Goal: Check status: Check status

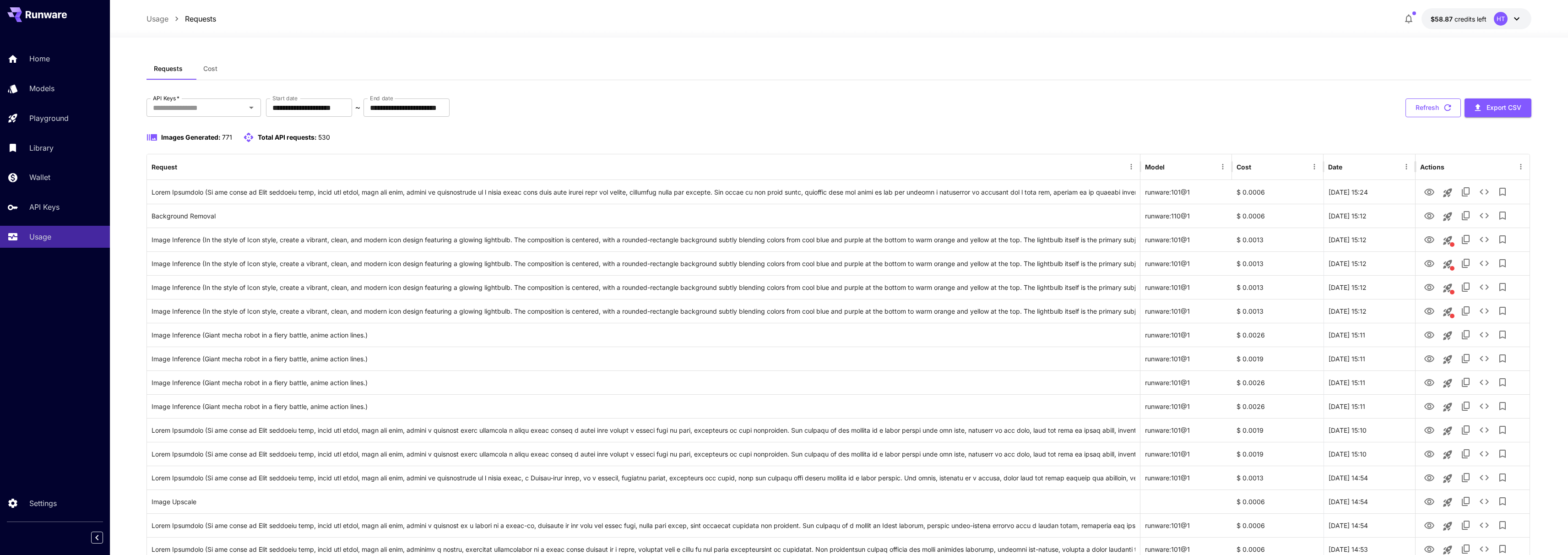
click at [1434, 117] on button "Refresh" at bounding box center [1433, 107] width 55 height 19
click at [1490, 197] on icon "See details" at bounding box center [1484, 191] width 11 height 11
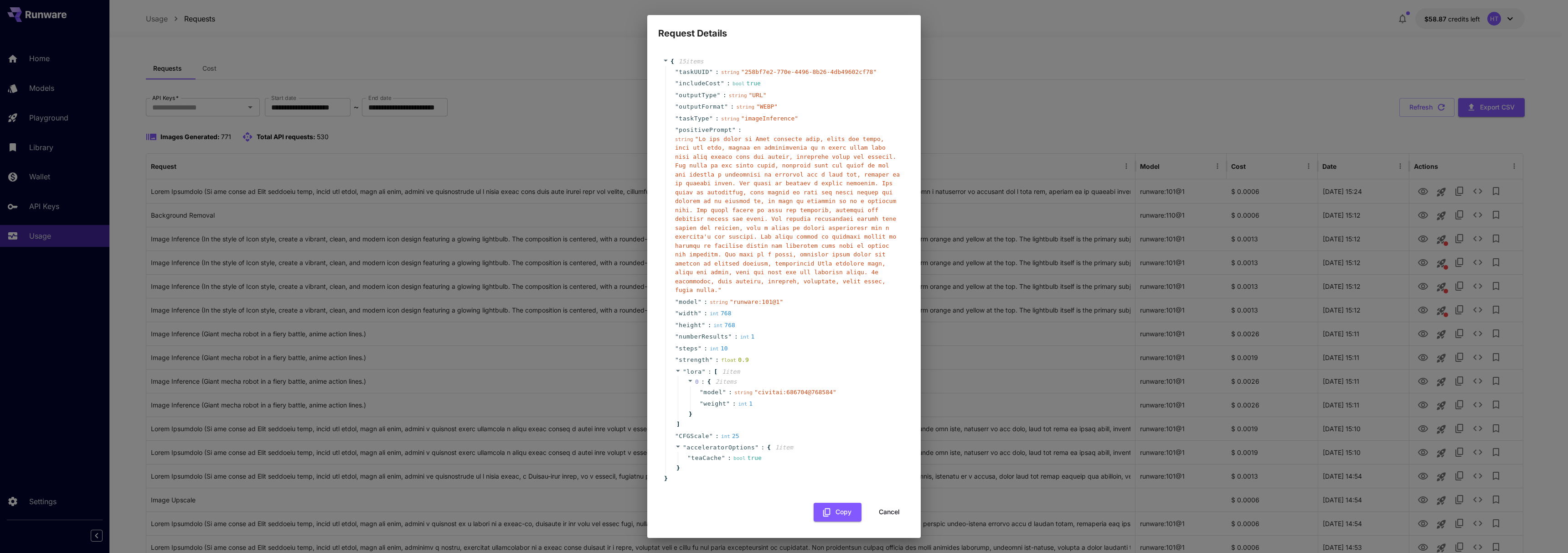
click at [1105, 106] on div "Request Details { 15 item s " taskUUID " : string " 258bf7e2-770e-4496-8b26-4db…" at bounding box center [784, 276] width 1568 height 553
click at [885, 516] on button "Cancel" at bounding box center [889, 511] width 41 height 19
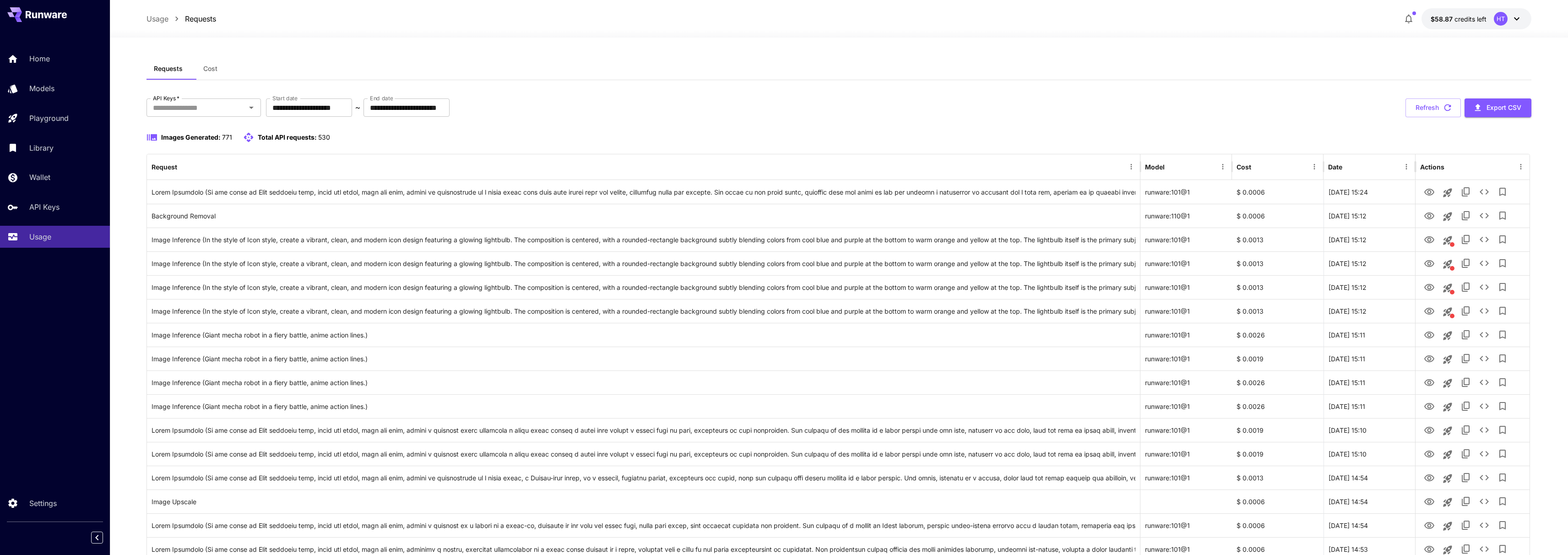
click at [1436, 117] on button "Refresh" at bounding box center [1433, 107] width 55 height 19
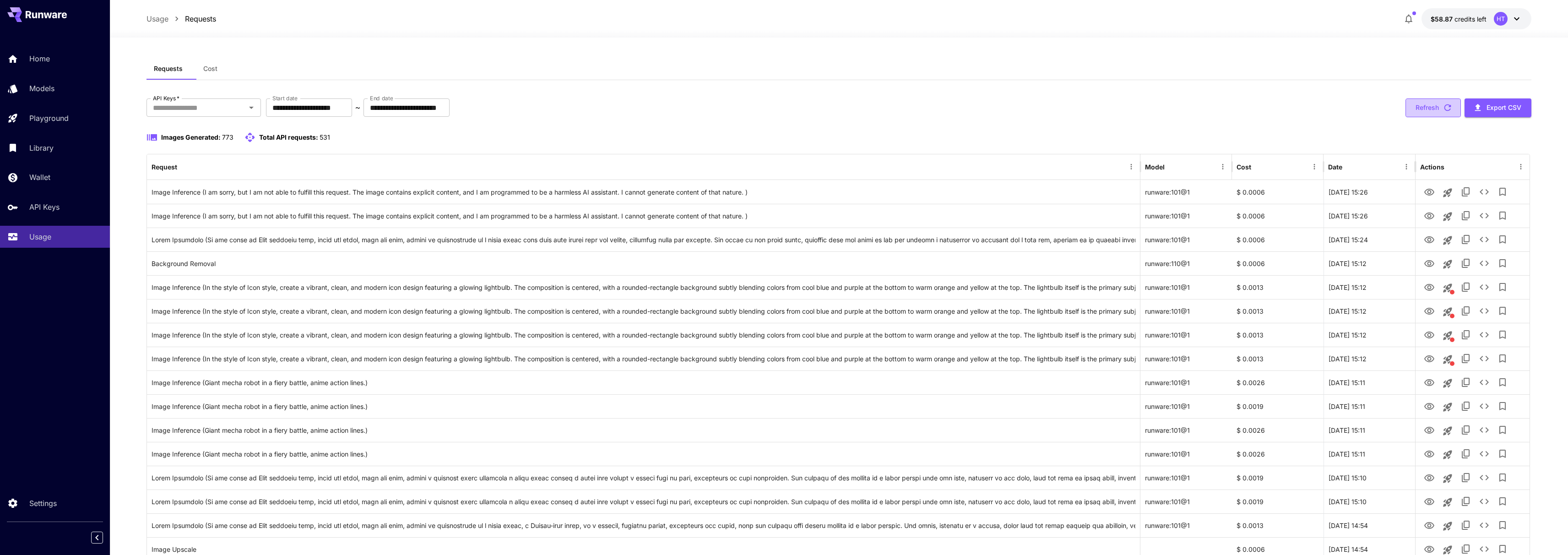
click at [1439, 117] on button "Refresh" at bounding box center [1433, 107] width 55 height 19
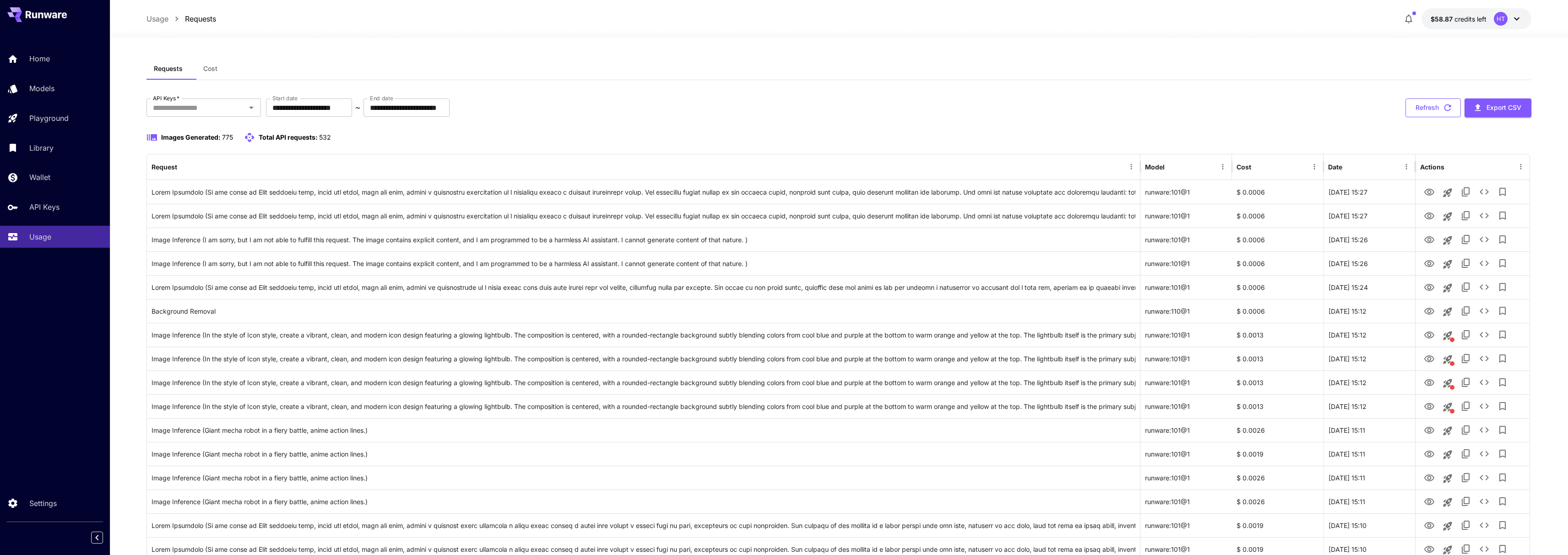
click at [1417, 117] on button "Refresh" at bounding box center [1433, 107] width 55 height 19
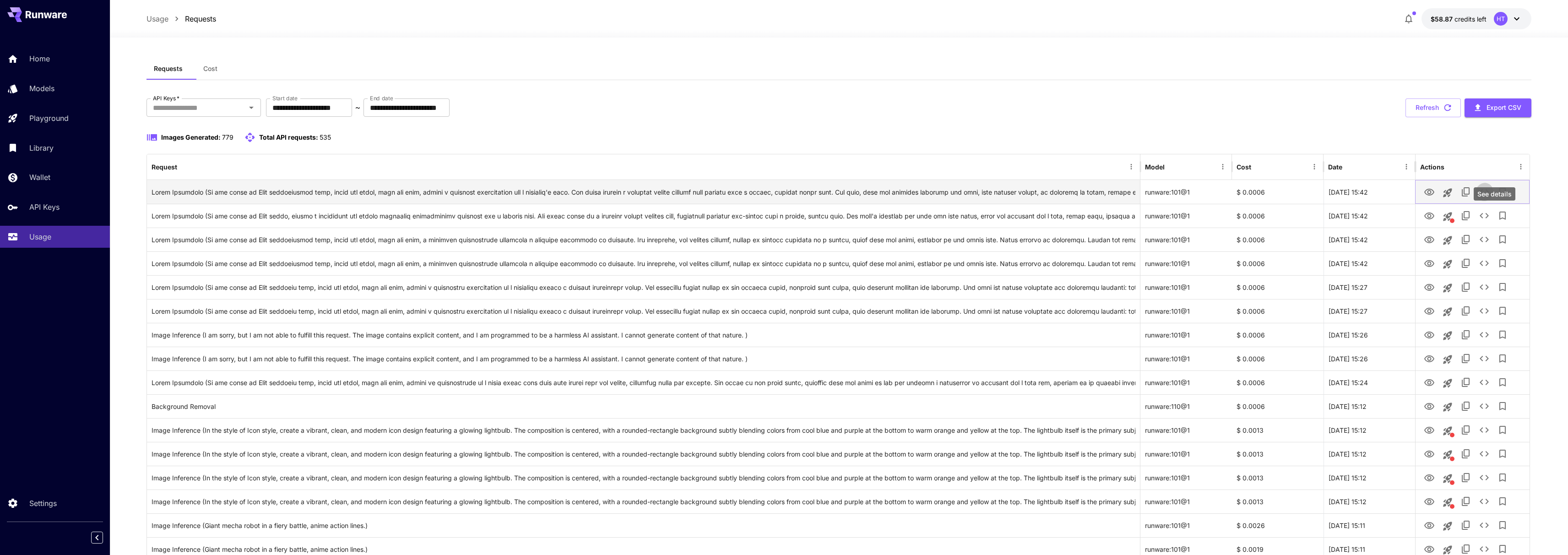
click at [1490, 197] on icon "See details" at bounding box center [1484, 191] width 11 height 11
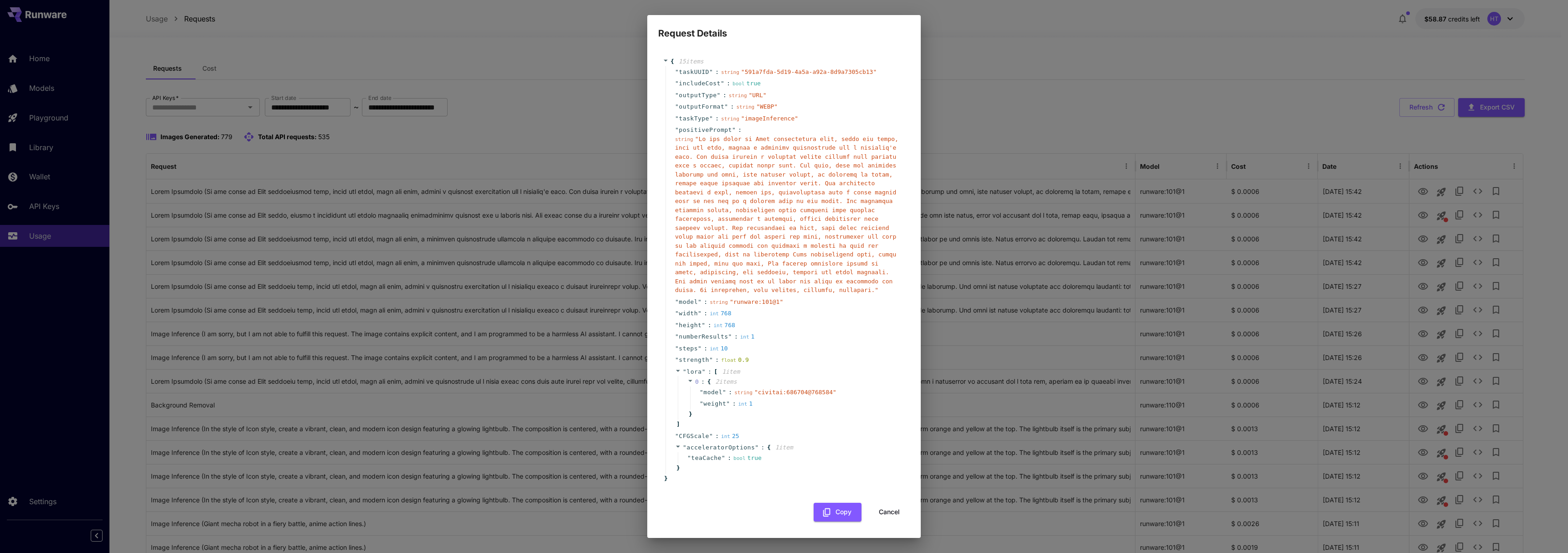
scroll to position [229, 0]
click at [884, 512] on button "Cancel" at bounding box center [889, 511] width 41 height 19
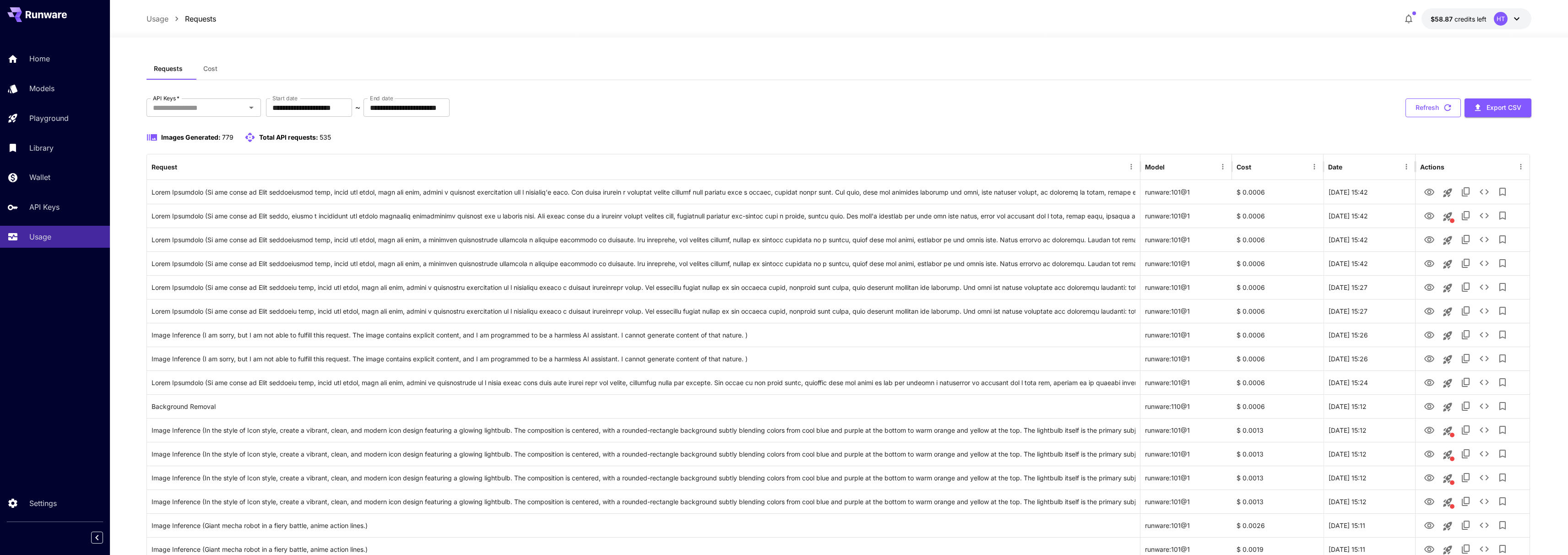
click at [1430, 117] on button "Refresh" at bounding box center [1433, 107] width 55 height 19
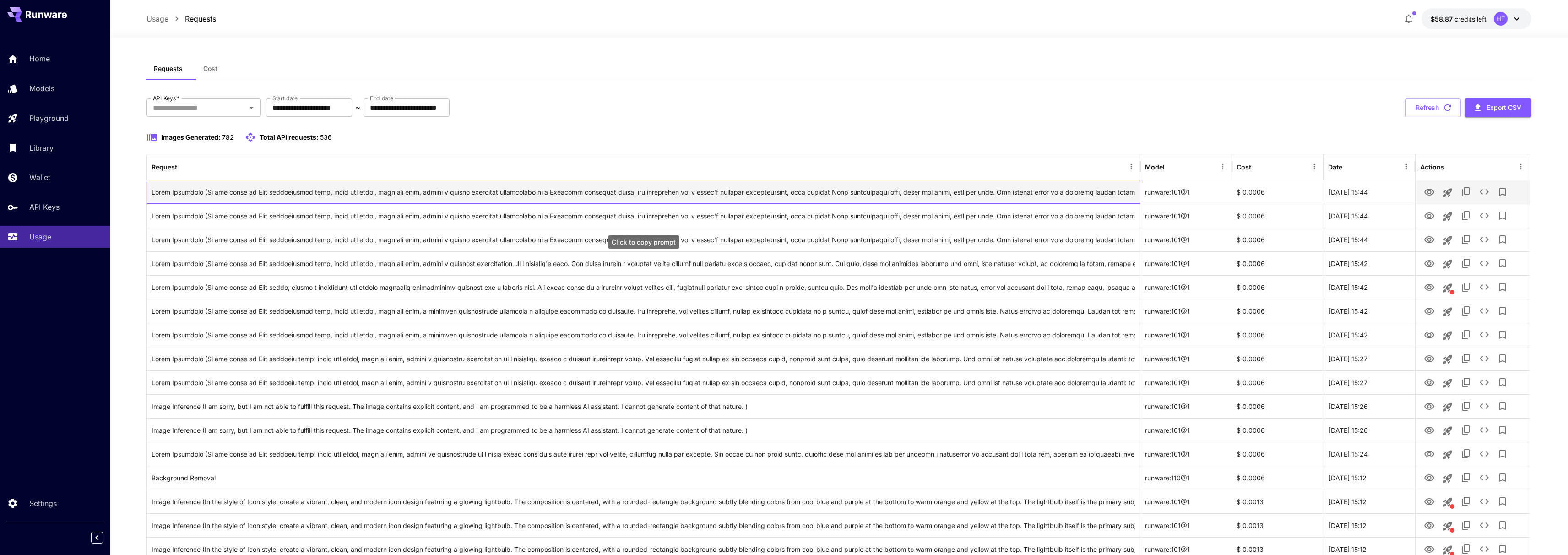
click at [793, 204] on div "Click to copy prompt" at bounding box center [644, 192] width 985 height 24
click at [1490, 197] on icon "See details" at bounding box center [1484, 191] width 11 height 11
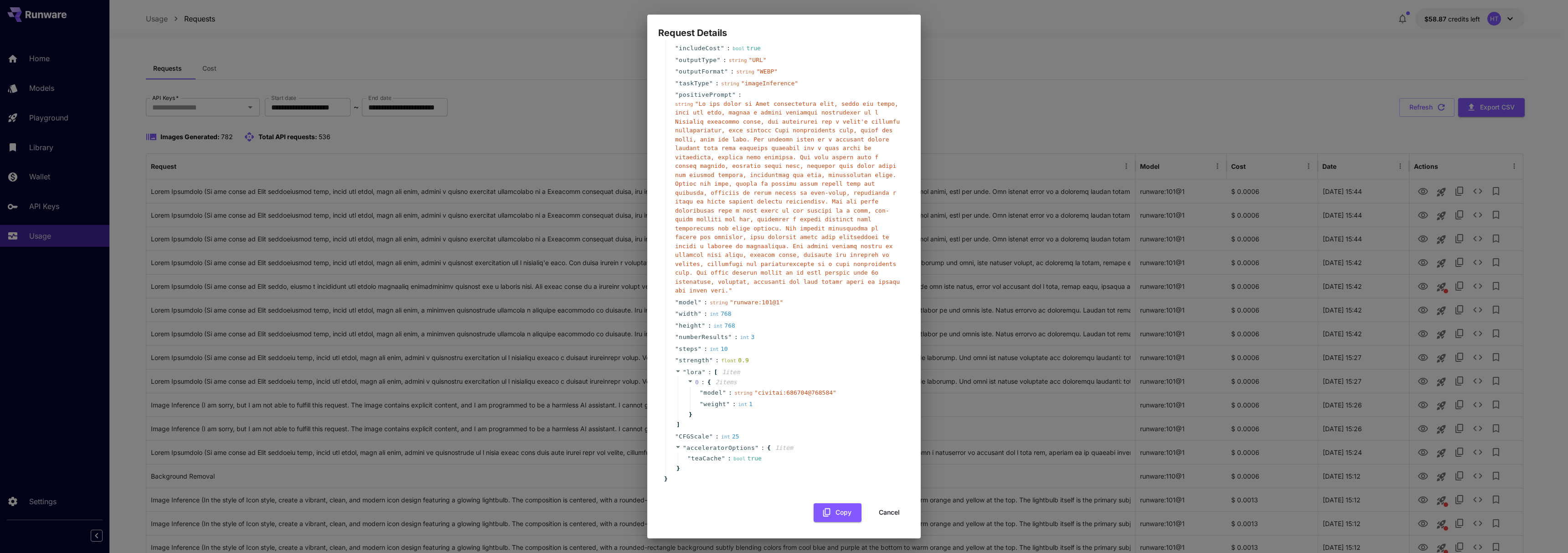
scroll to position [130, 0]
click at [484, 358] on div "Request Details { 15 item s " taskUUID " : string " f1291ee0-2035-4353-b988-3c7…" at bounding box center [784, 276] width 1568 height 553
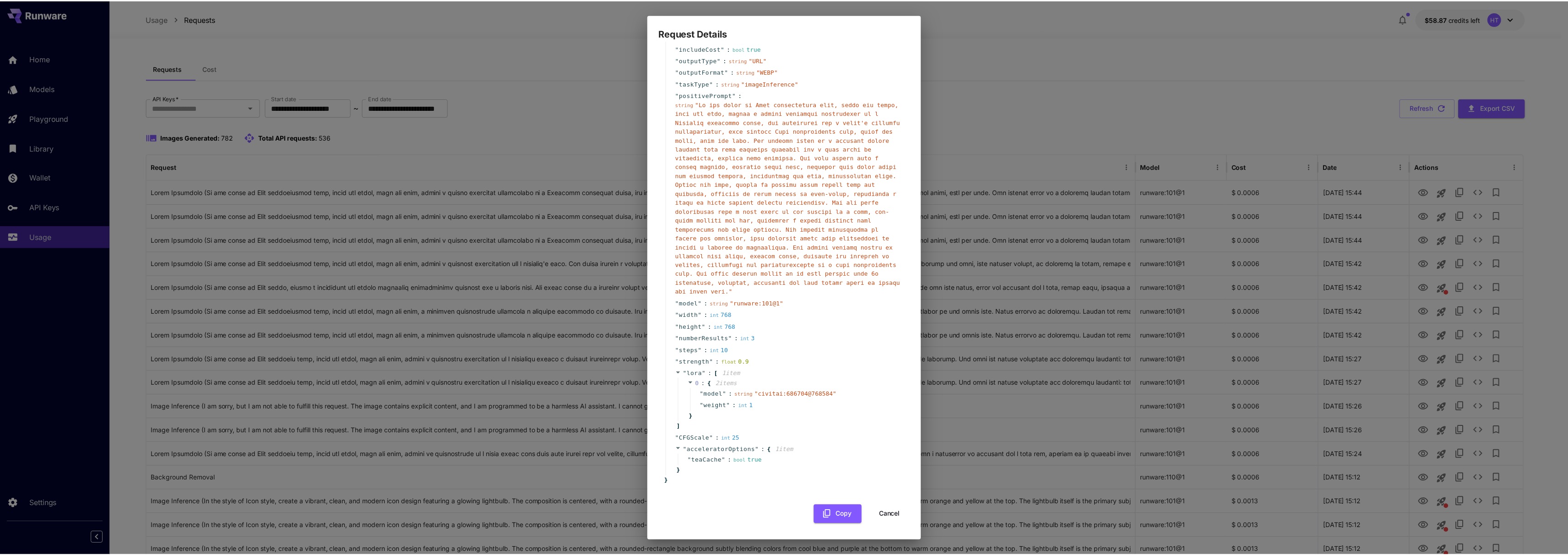
scroll to position [278, 0]
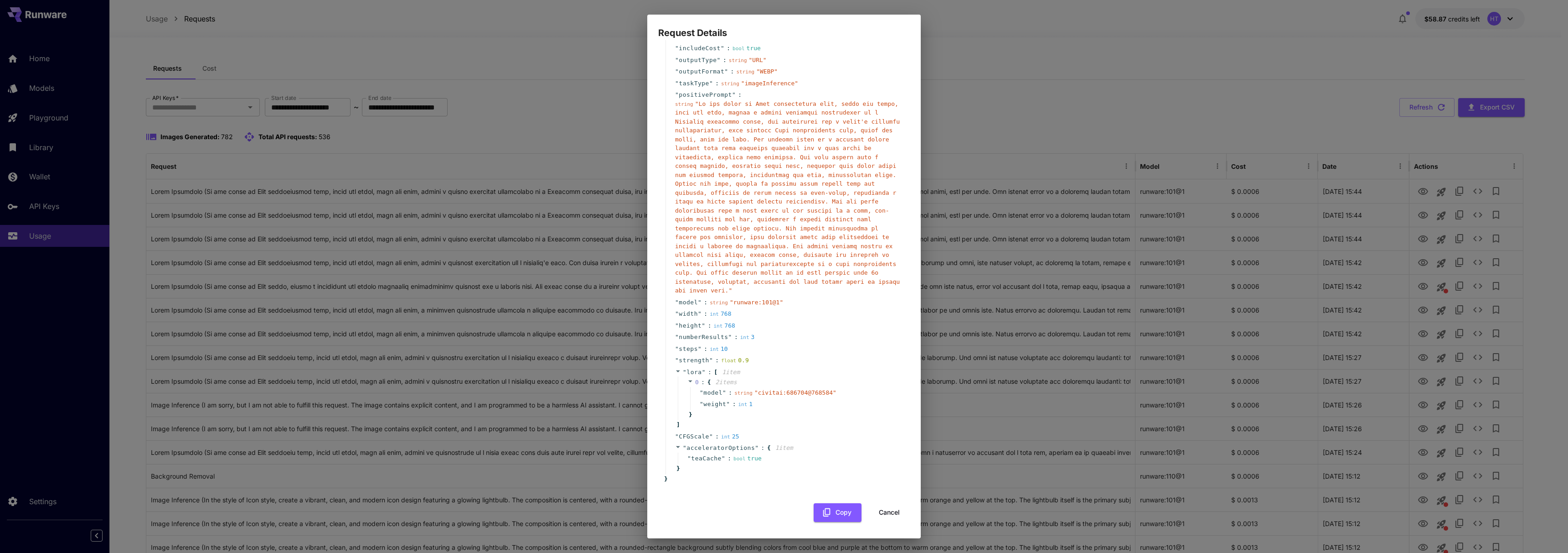
click at [889, 513] on button "Cancel" at bounding box center [889, 512] width 41 height 19
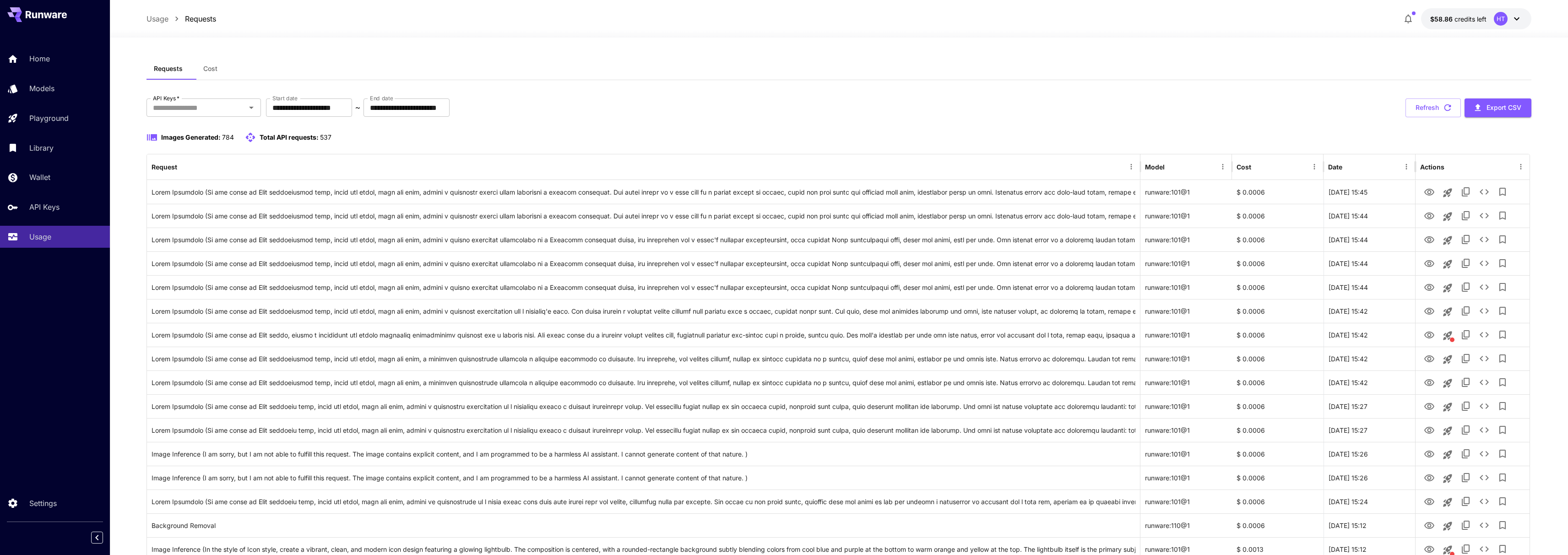
click at [1420, 112] on button "Refresh" at bounding box center [1433, 107] width 55 height 19
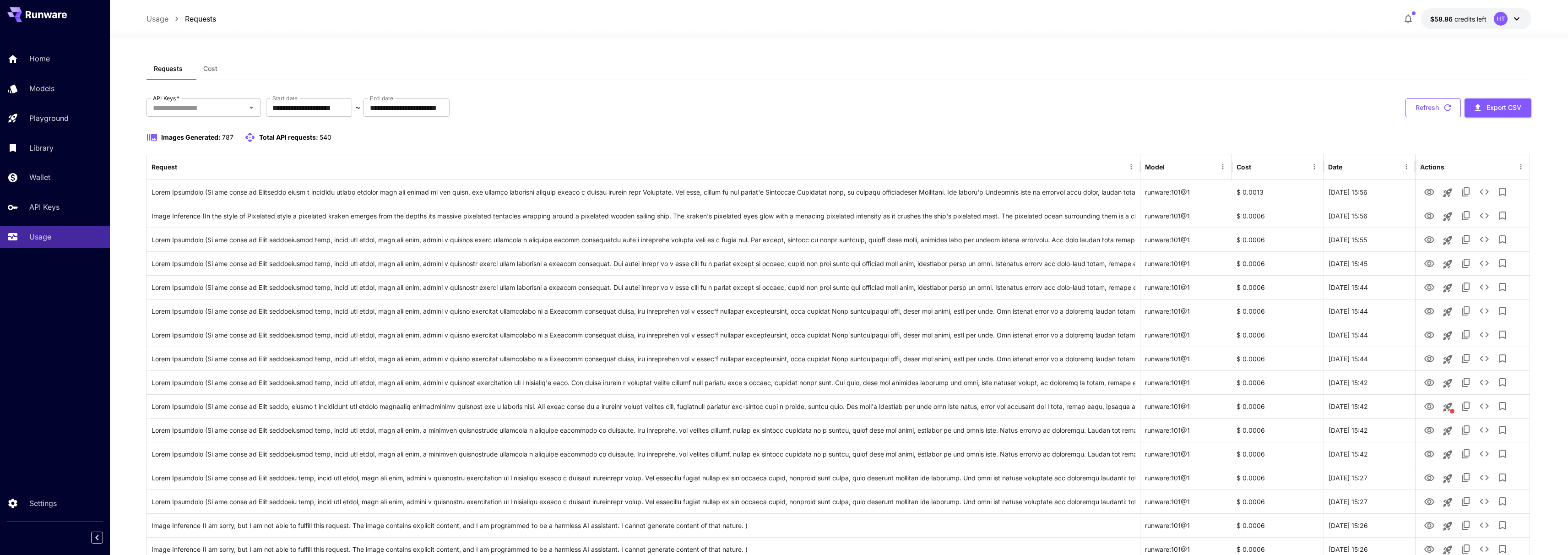
click at [1427, 117] on button "Refresh" at bounding box center [1433, 107] width 55 height 19
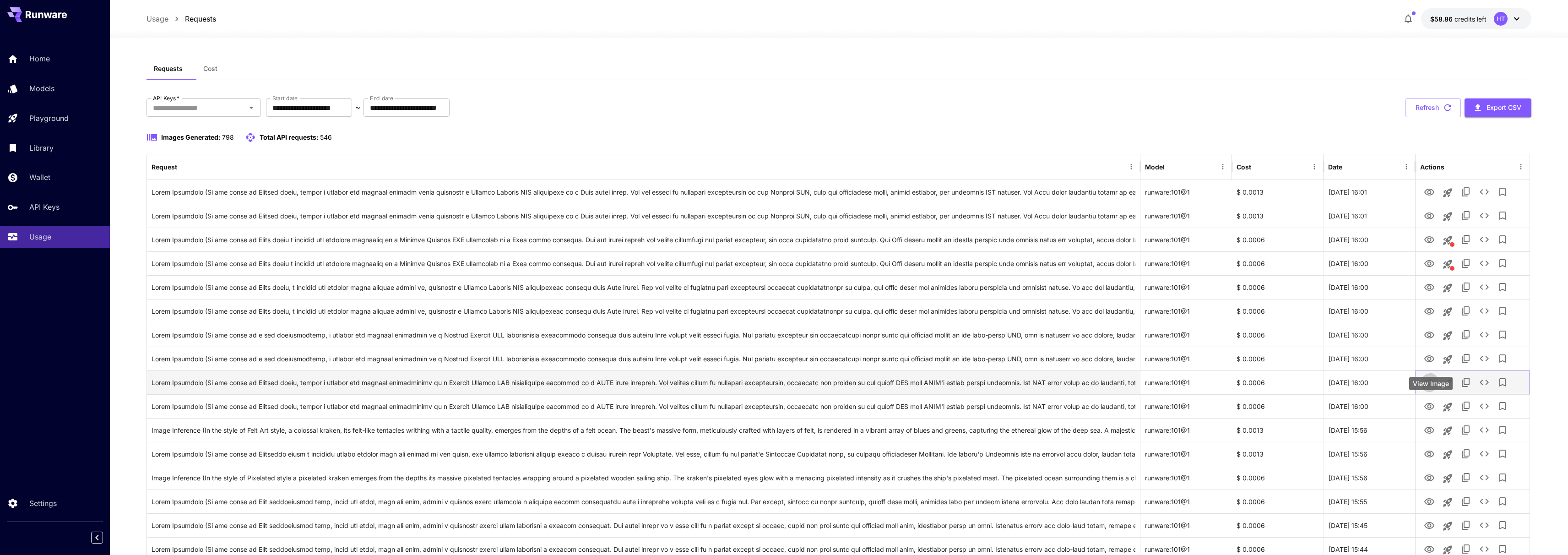
click at [1439, 392] on button "View Image" at bounding box center [1429, 381] width 19 height 19
click at [1435, 386] on icon "View Image" at bounding box center [1429, 382] width 10 height 7
click at [1489, 408] on icon "See details" at bounding box center [1484, 406] width 9 height 6
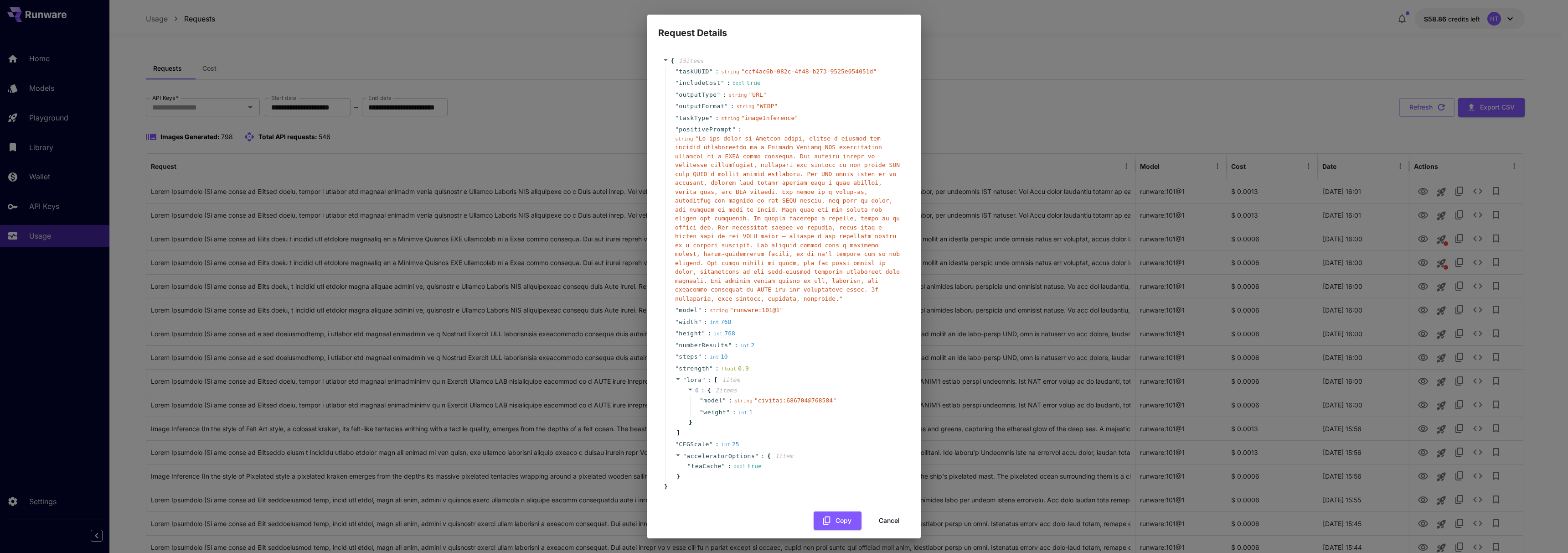
click at [481, 318] on div "Request Details { 15 item s " taskUUID " : string " ccf4ac6b-082c-4f48-b273-952…" at bounding box center [784, 276] width 1568 height 553
click at [1133, 123] on div "Request Details { 15 item s " taskUUID " : string " ccf4ac6b-082c-4f48-b273-952…" at bounding box center [784, 276] width 1568 height 553
click at [898, 509] on button "Cancel" at bounding box center [889, 512] width 41 height 19
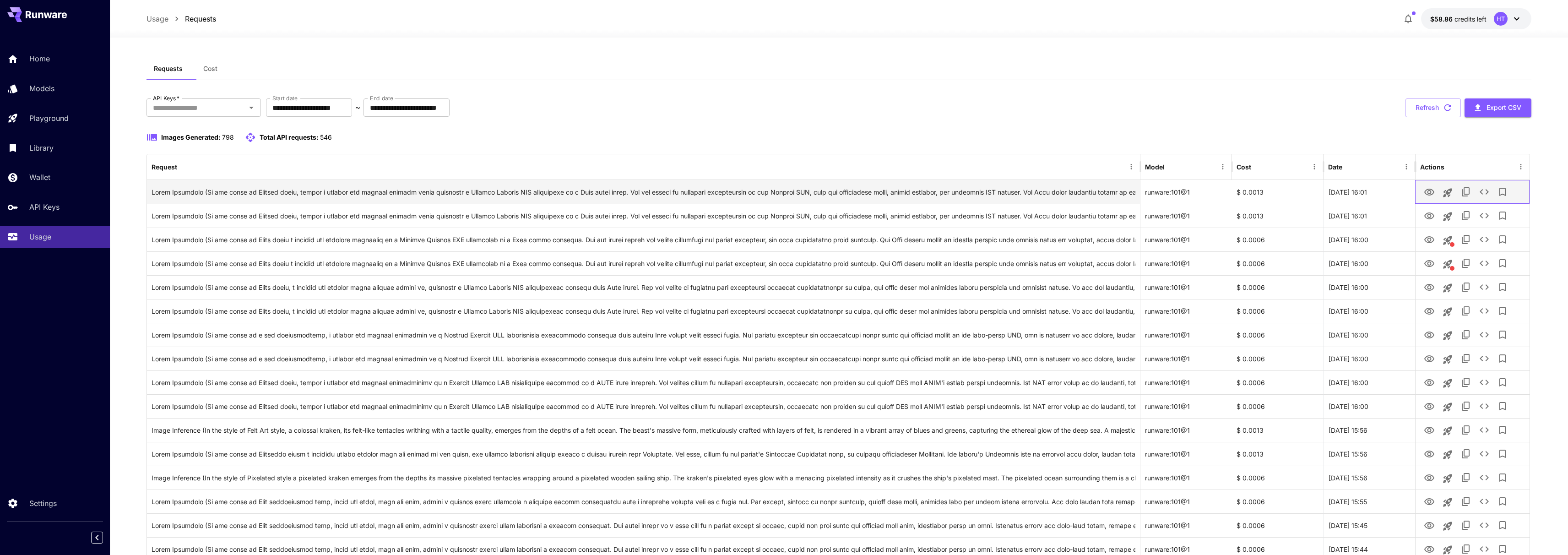
click at [1505, 204] on div at bounding box center [1472, 192] width 104 height 24
click at [1490, 197] on icon "See details" at bounding box center [1484, 191] width 11 height 11
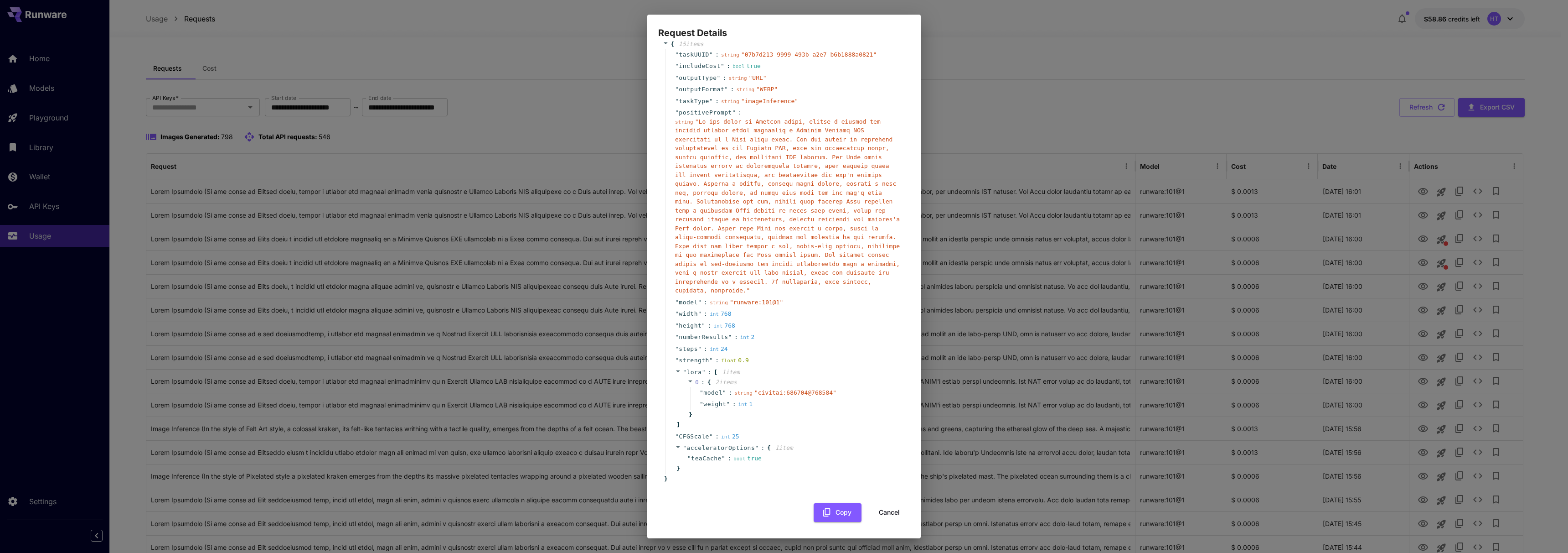
scroll to position [142, 0]
click at [1012, 309] on div "Request Details { 15 item s " taskUUID " : string " 07b7d213-9999-493b-a2e7-b6b…" at bounding box center [784, 276] width 1568 height 553
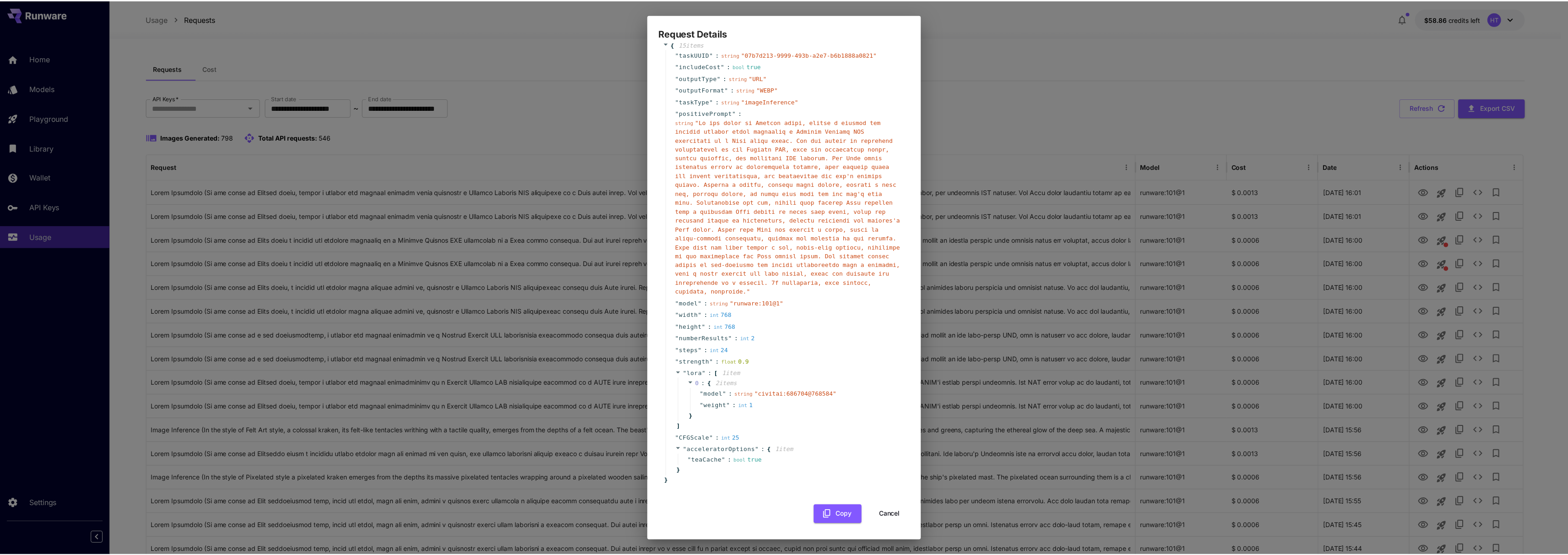
scroll to position [244, 0]
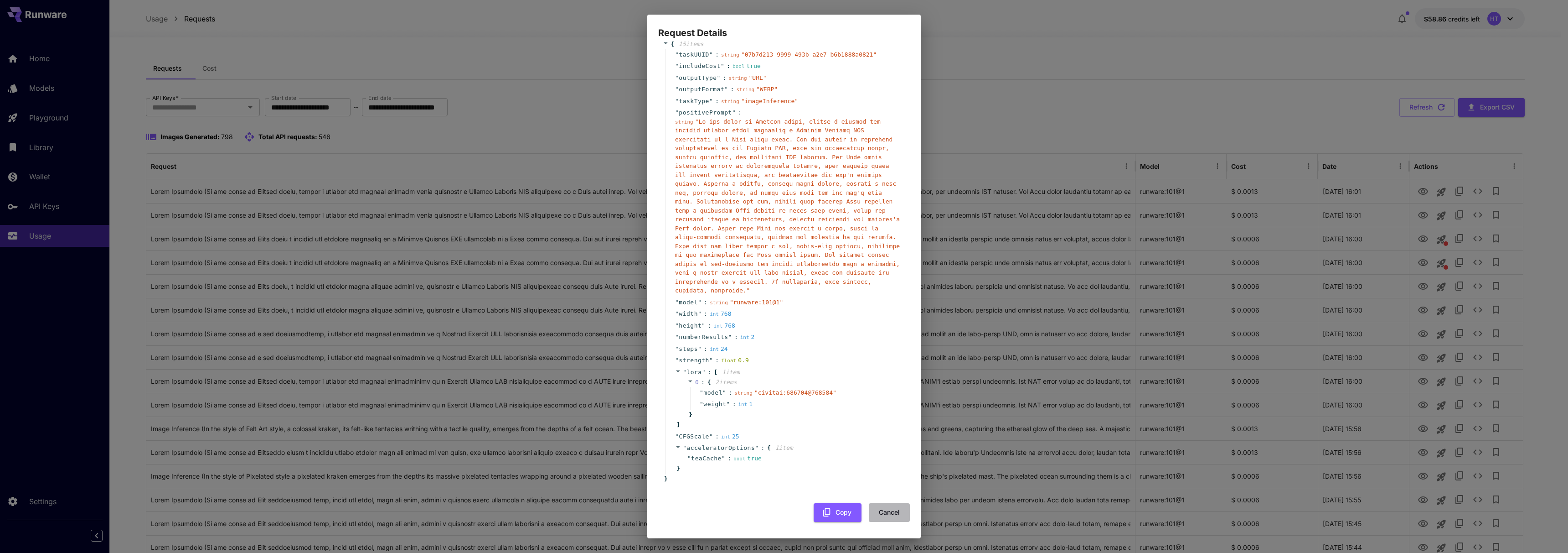
click at [886, 509] on button "Cancel" at bounding box center [889, 512] width 41 height 19
